Goal: Navigation & Orientation: Find specific page/section

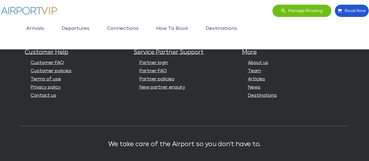
scroll to position [1544, 0]
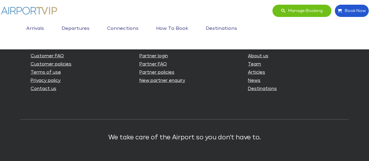
click at [35, 29] on link "Arrivals" at bounding box center [35, 28] width 21 height 15
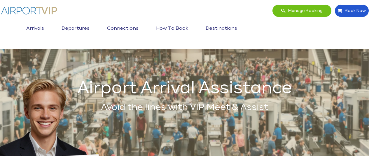
click at [201, 25] on li "Destinations" at bounding box center [221, 28] width 49 height 19
click at [214, 27] on link "Destinations" at bounding box center [221, 28] width 34 height 15
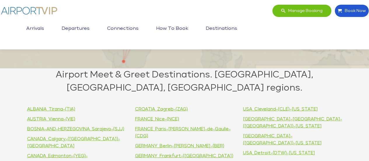
scroll to position [139, 0]
